Goal: Task Accomplishment & Management: Use online tool/utility

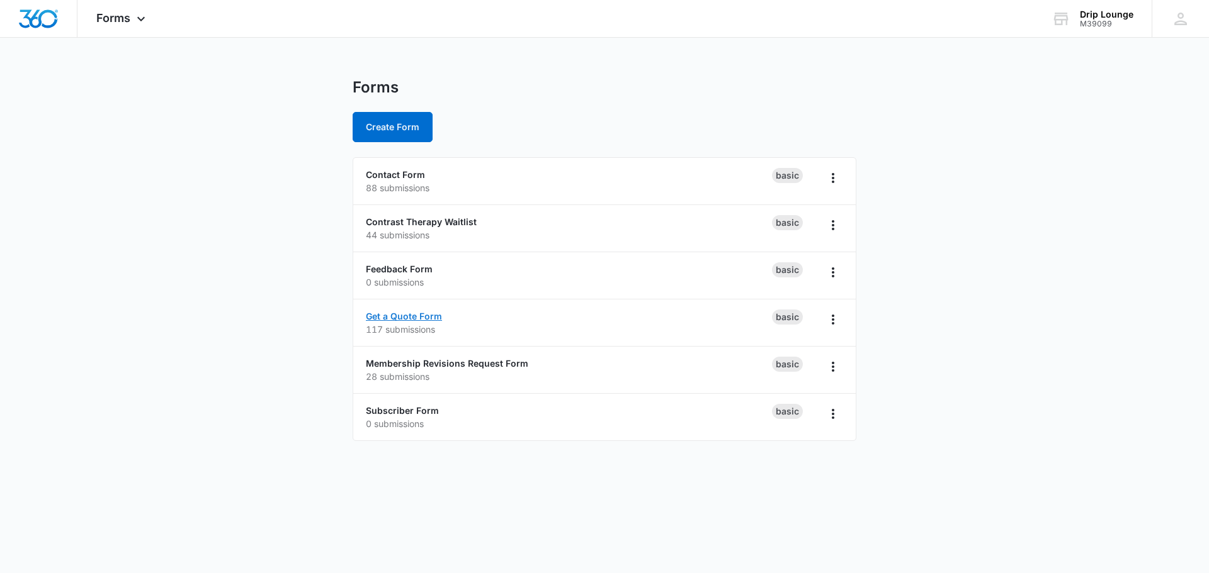
click at [405, 315] on link "Get a Quote Form" at bounding box center [404, 316] width 76 height 11
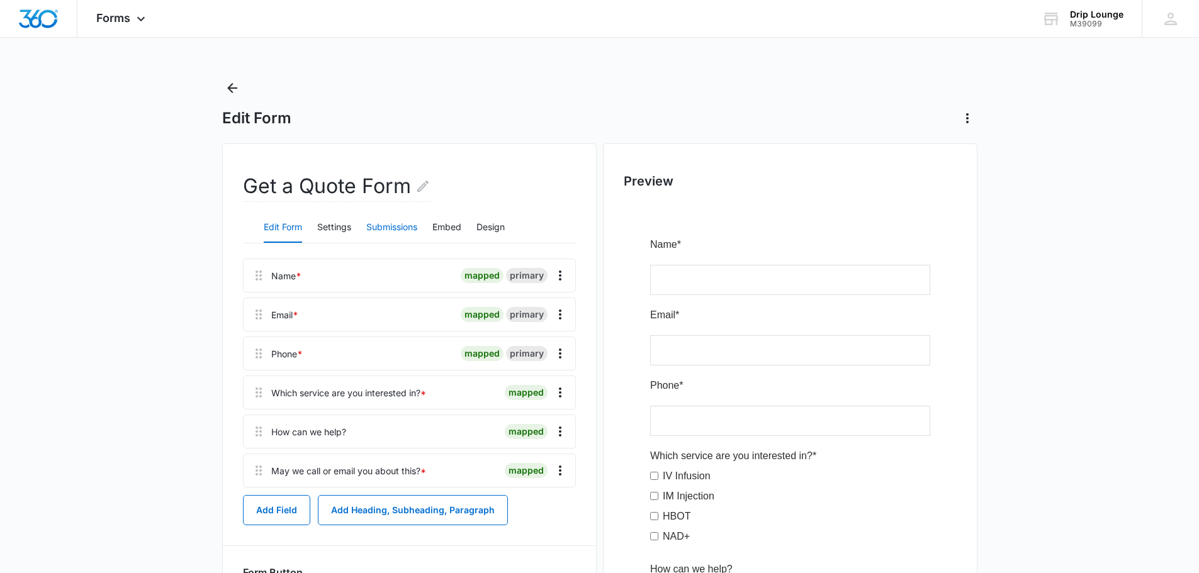
click at [383, 229] on button "Submissions" at bounding box center [391, 228] width 51 height 30
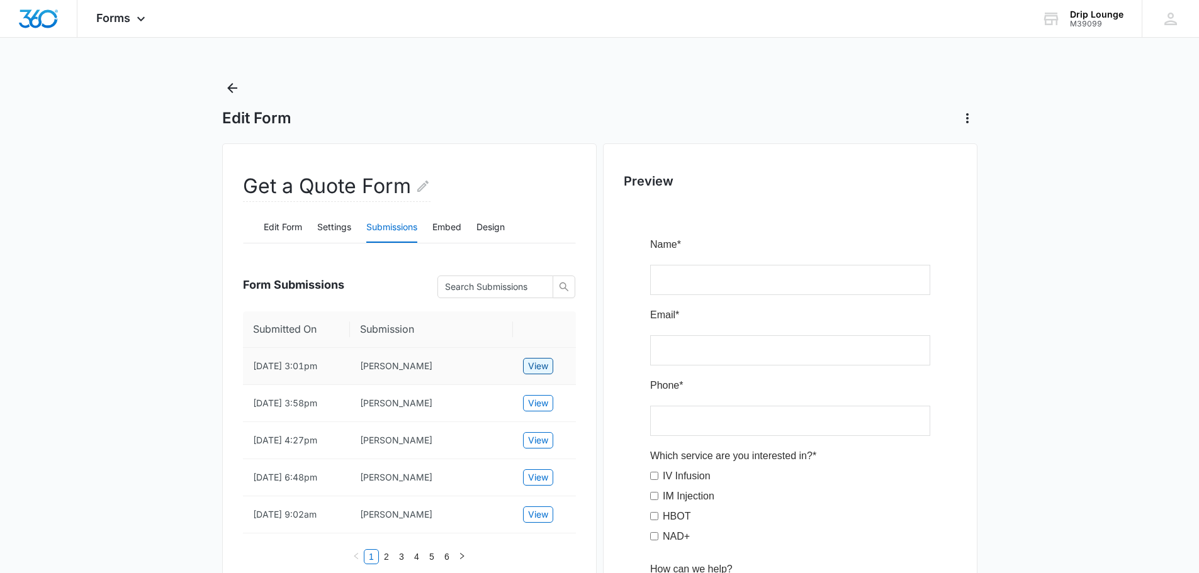
click at [536, 370] on span "View" at bounding box center [538, 366] width 20 height 14
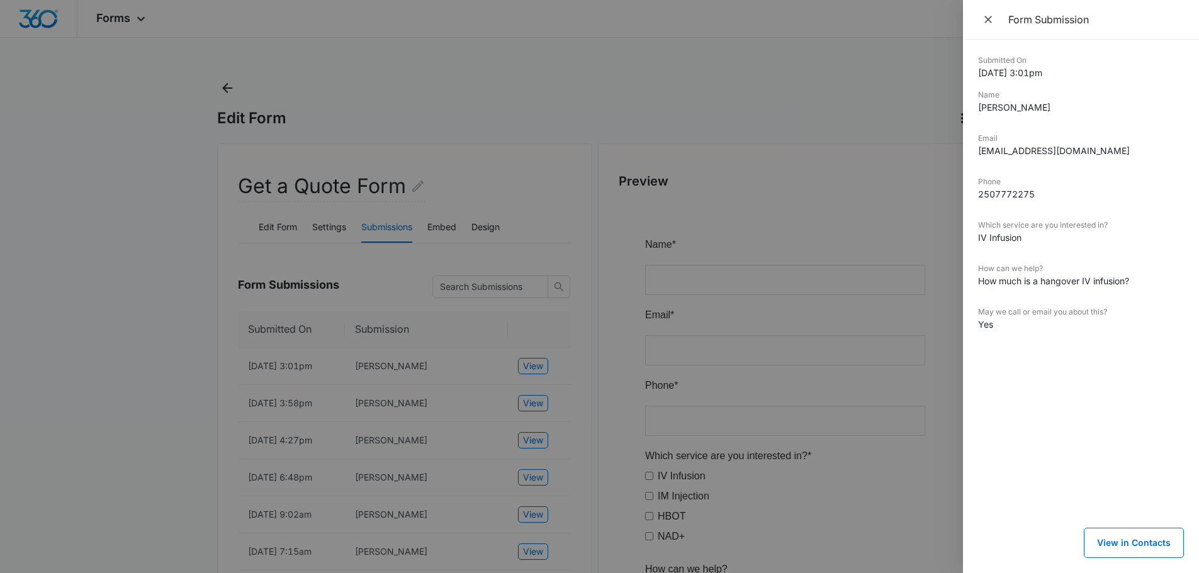
click at [592, 45] on div at bounding box center [599, 286] width 1199 height 573
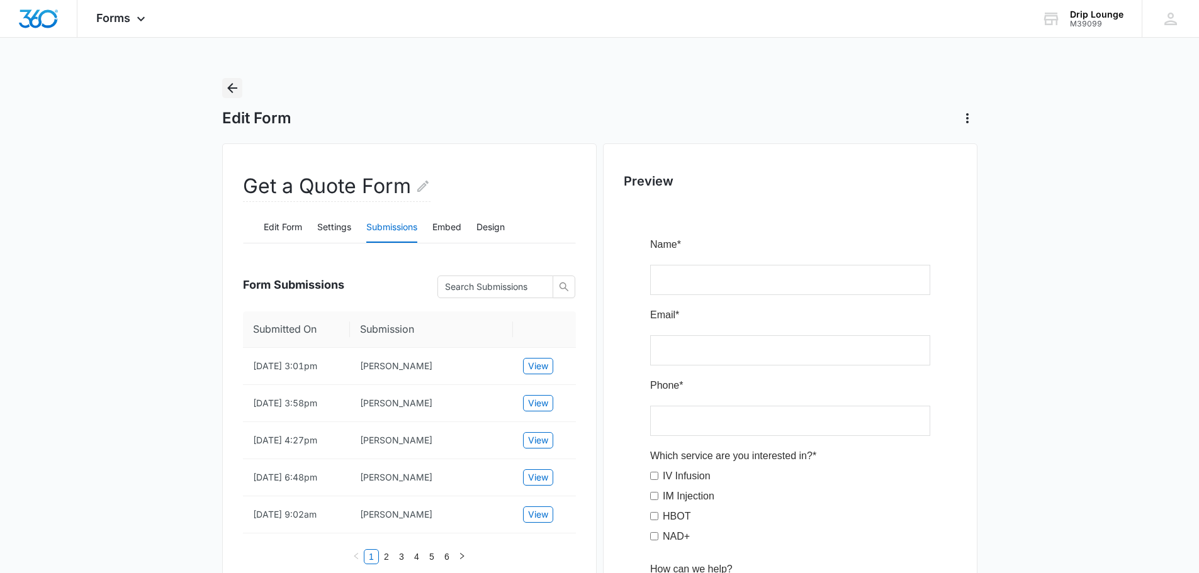
click at [227, 92] on icon "Back" at bounding box center [232, 88] width 15 height 15
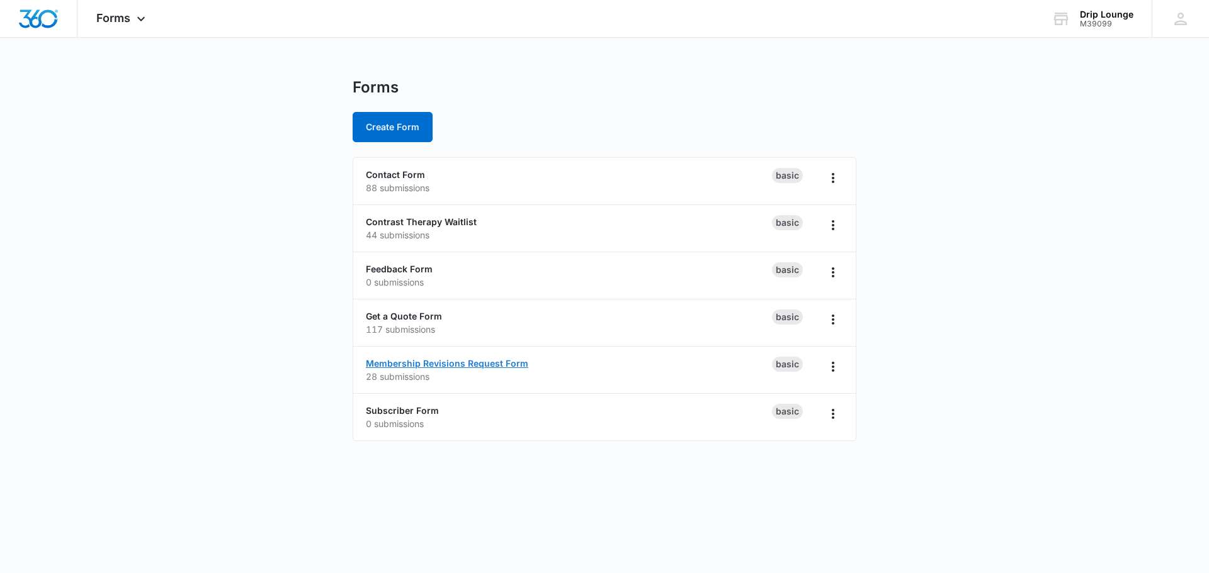
click at [412, 362] on link "Membership Revisions Request Form" at bounding box center [447, 363] width 162 height 11
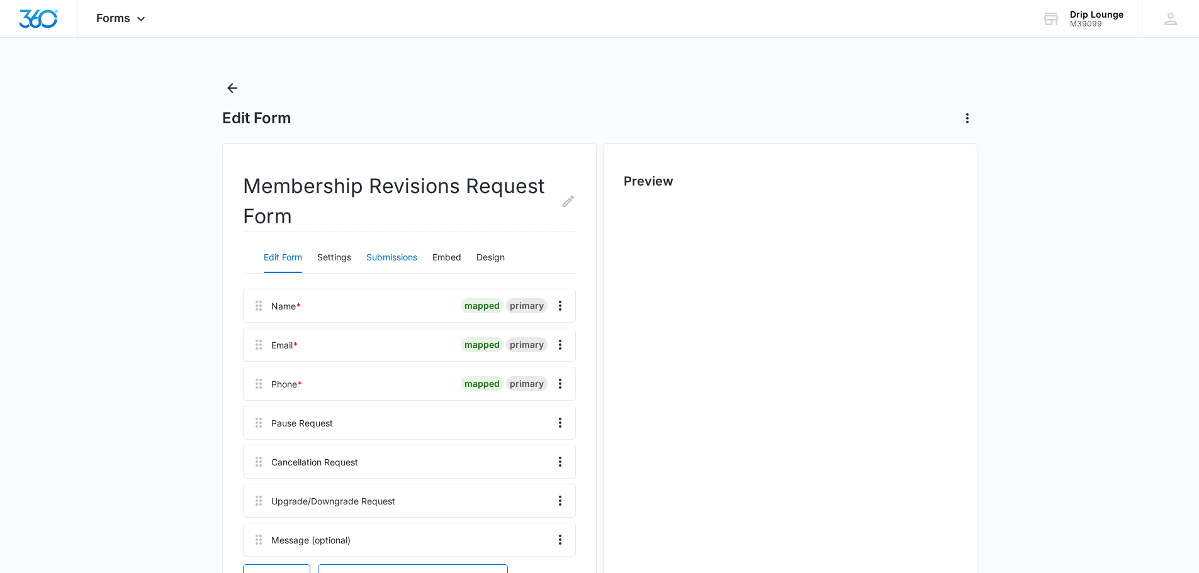
click at [400, 252] on button "Submissions" at bounding box center [391, 258] width 51 height 30
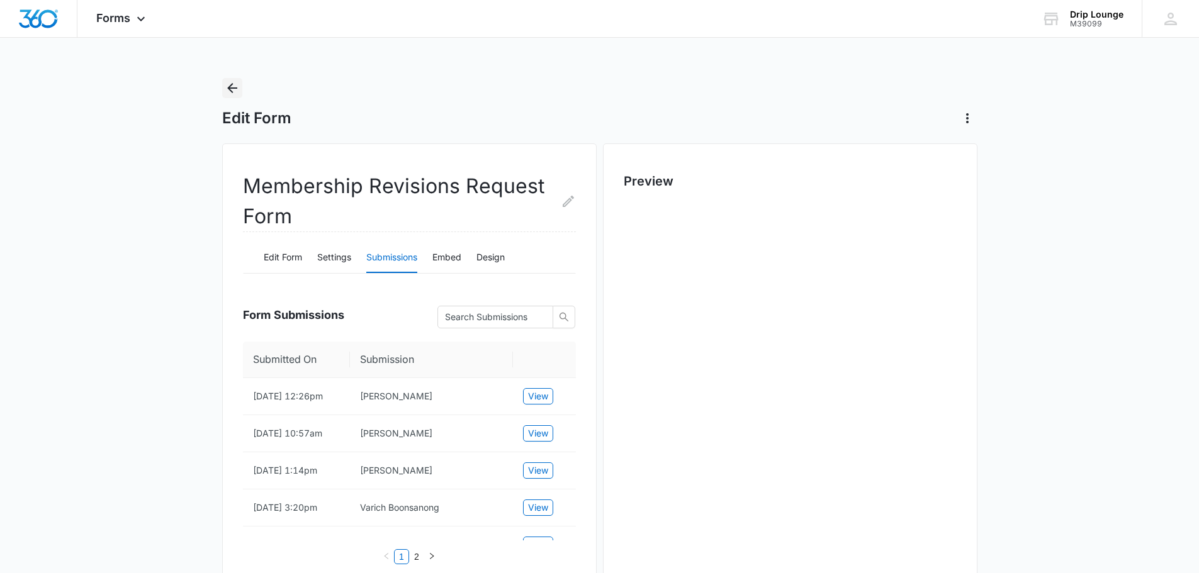
click at [234, 93] on icon "Back" at bounding box center [232, 88] width 15 height 15
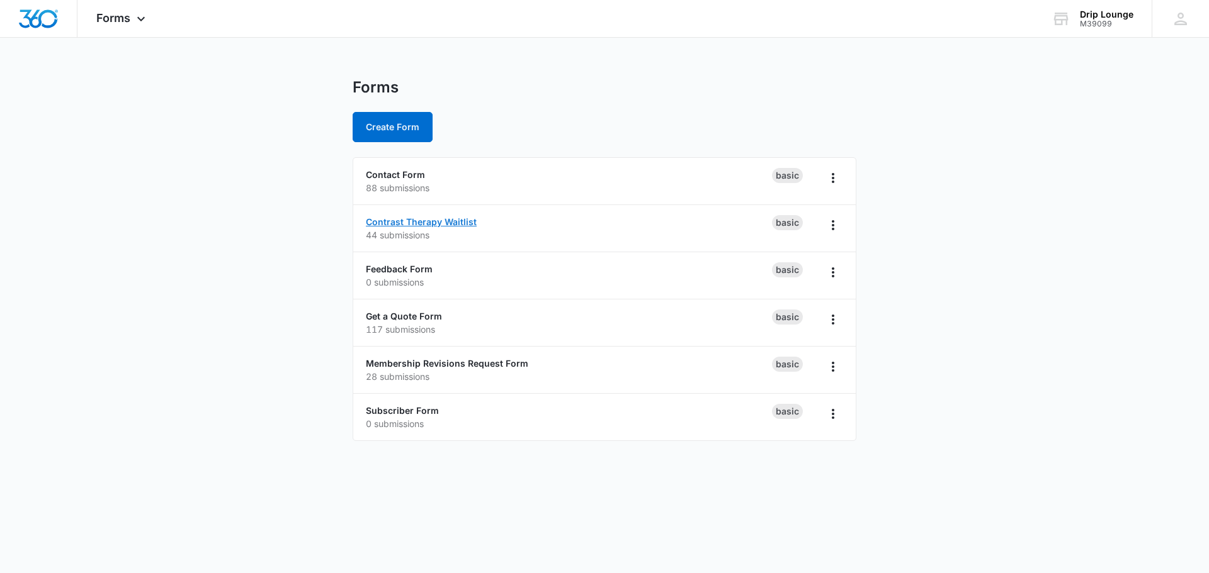
click at [421, 222] on link "Contrast Therapy Waitlist" at bounding box center [421, 222] width 111 height 11
